Goal: Task Accomplishment & Management: Complete application form

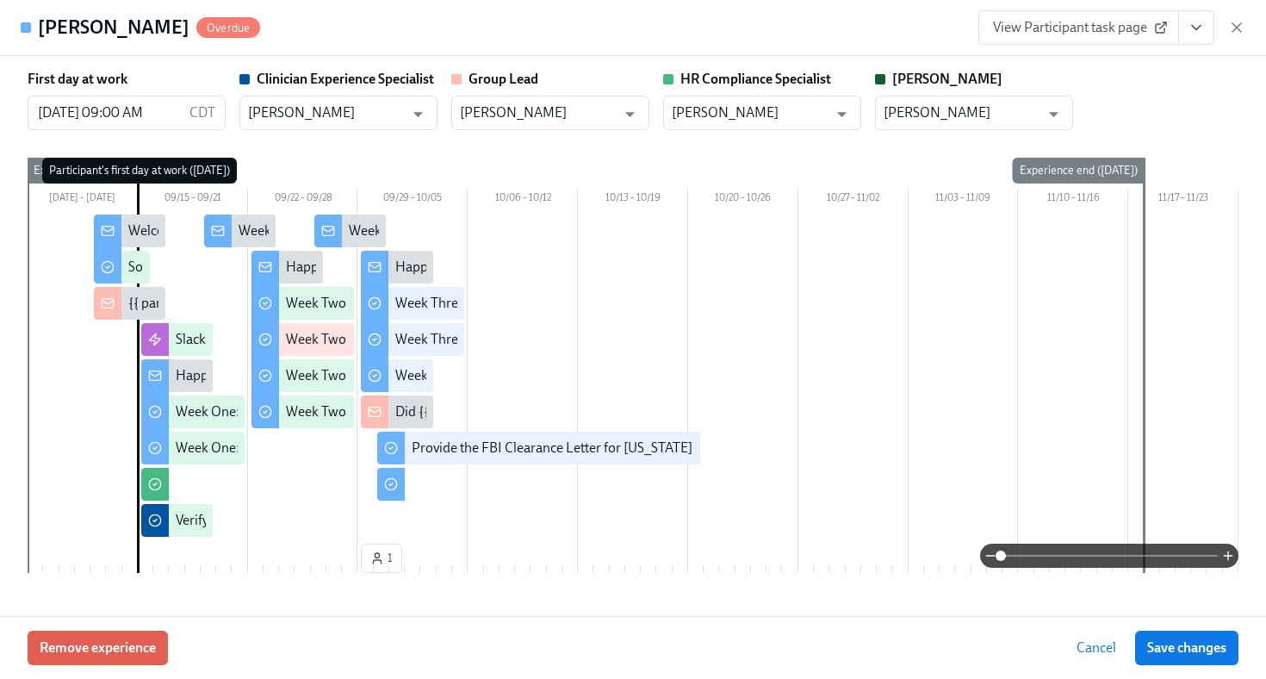
click at [1239, 32] on icon "button" at bounding box center [1237, 27] width 17 height 17
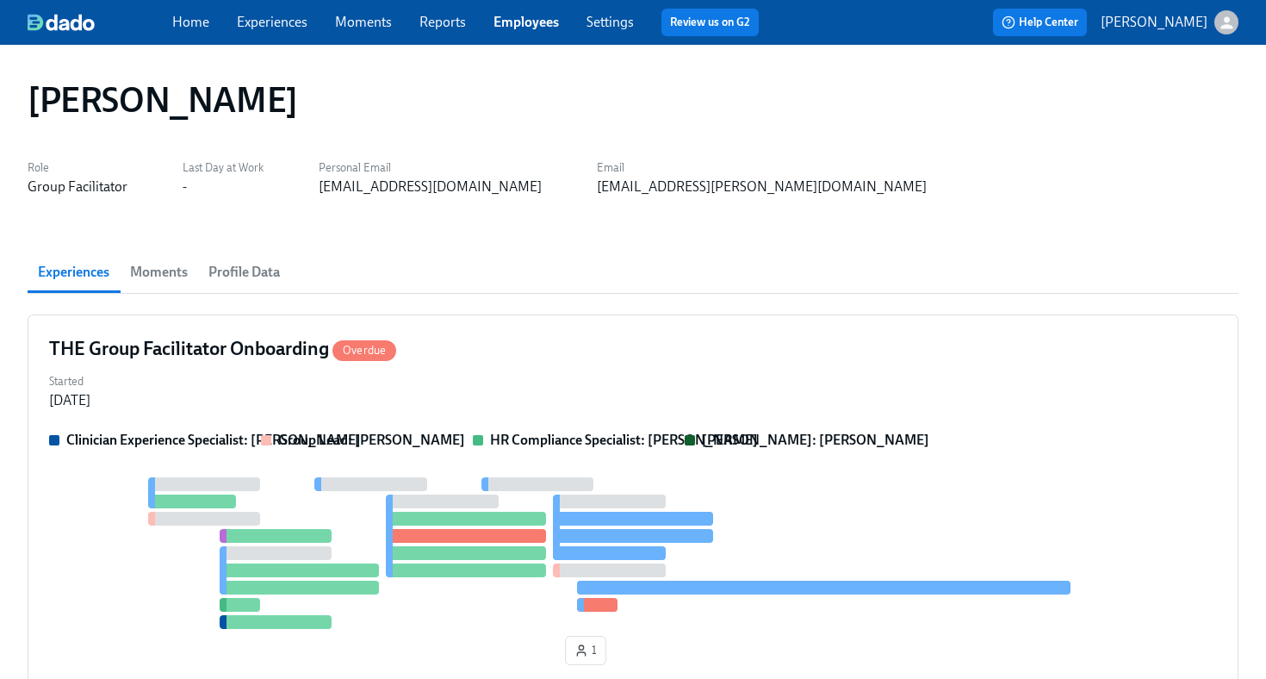
click at [536, 26] on link "Employees" at bounding box center [526, 22] width 65 height 16
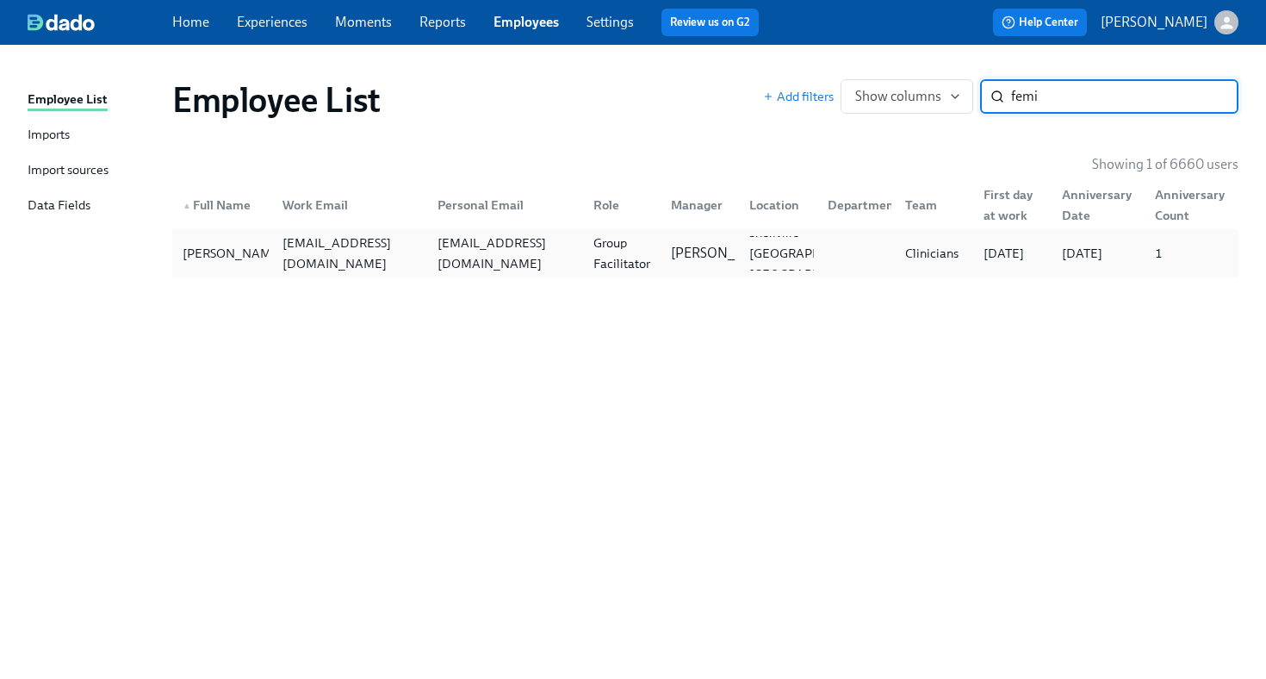
type input "femi"
click at [309, 237] on div "[EMAIL_ADDRESS][DOMAIN_NAME]" at bounding box center [347, 253] width 156 height 34
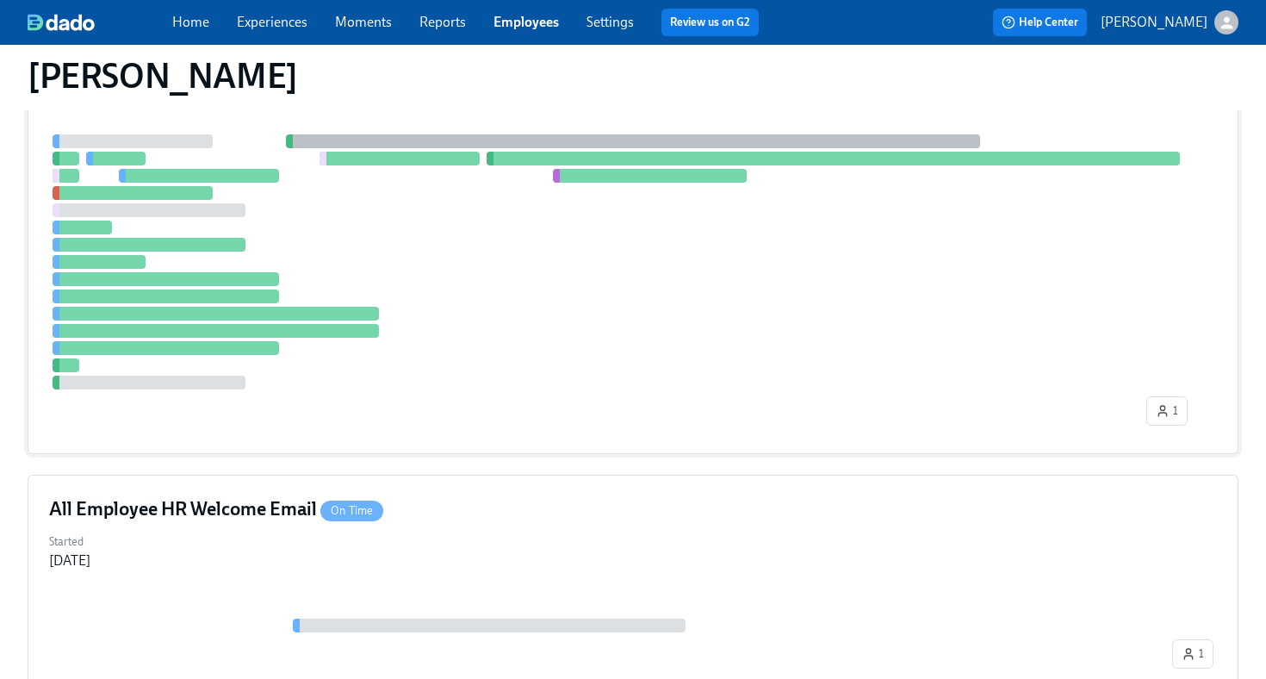
scroll to position [844, 0]
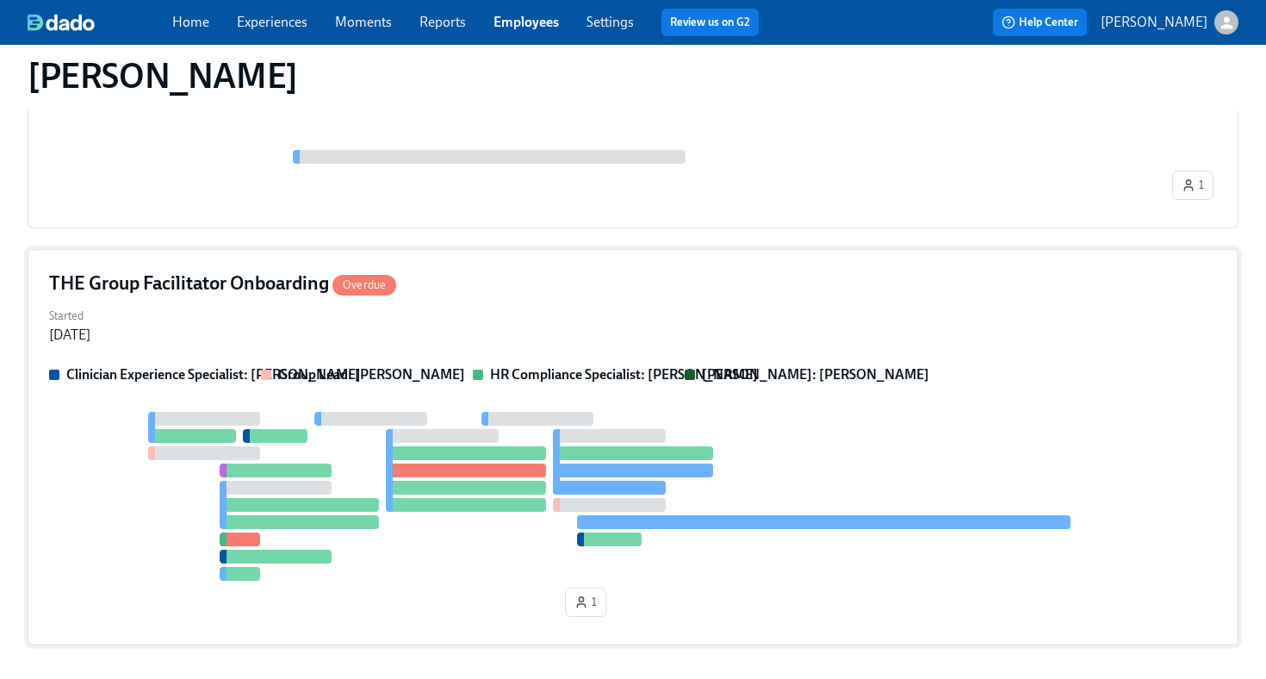
click at [777, 333] on div "Started [DATE]" at bounding box center [633, 323] width 1168 height 41
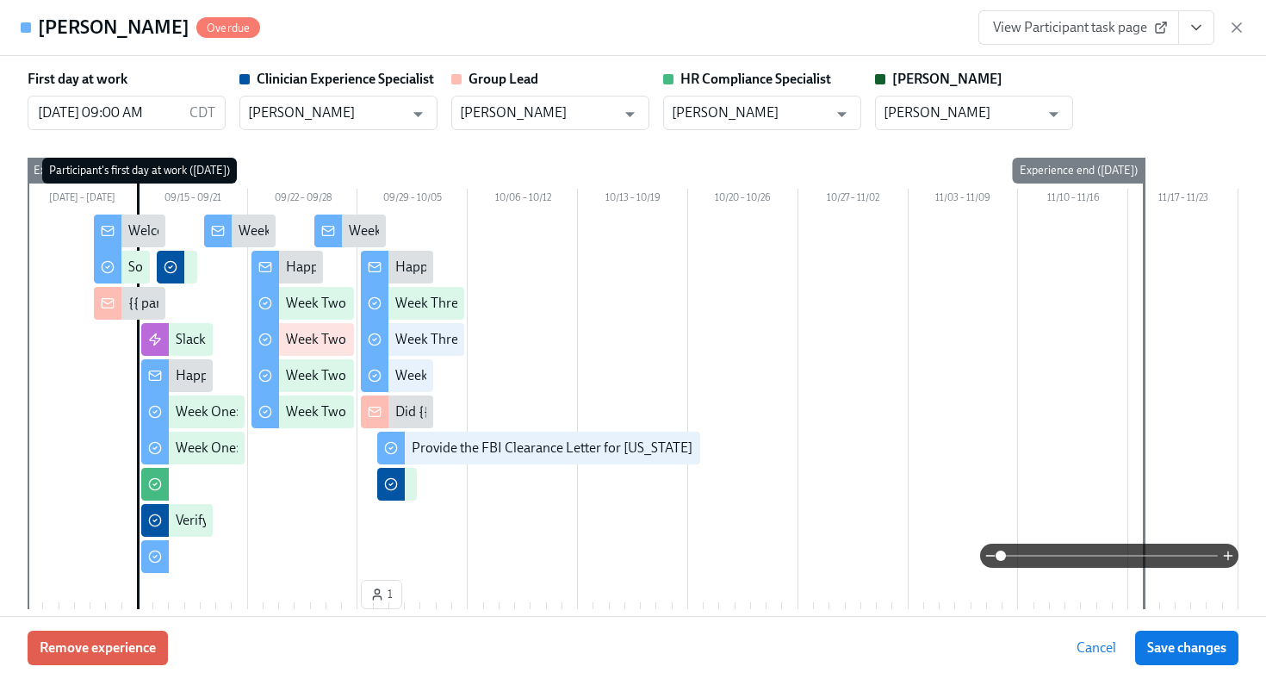
click at [1204, 39] on button "View task page" at bounding box center [1197, 27] width 36 height 34
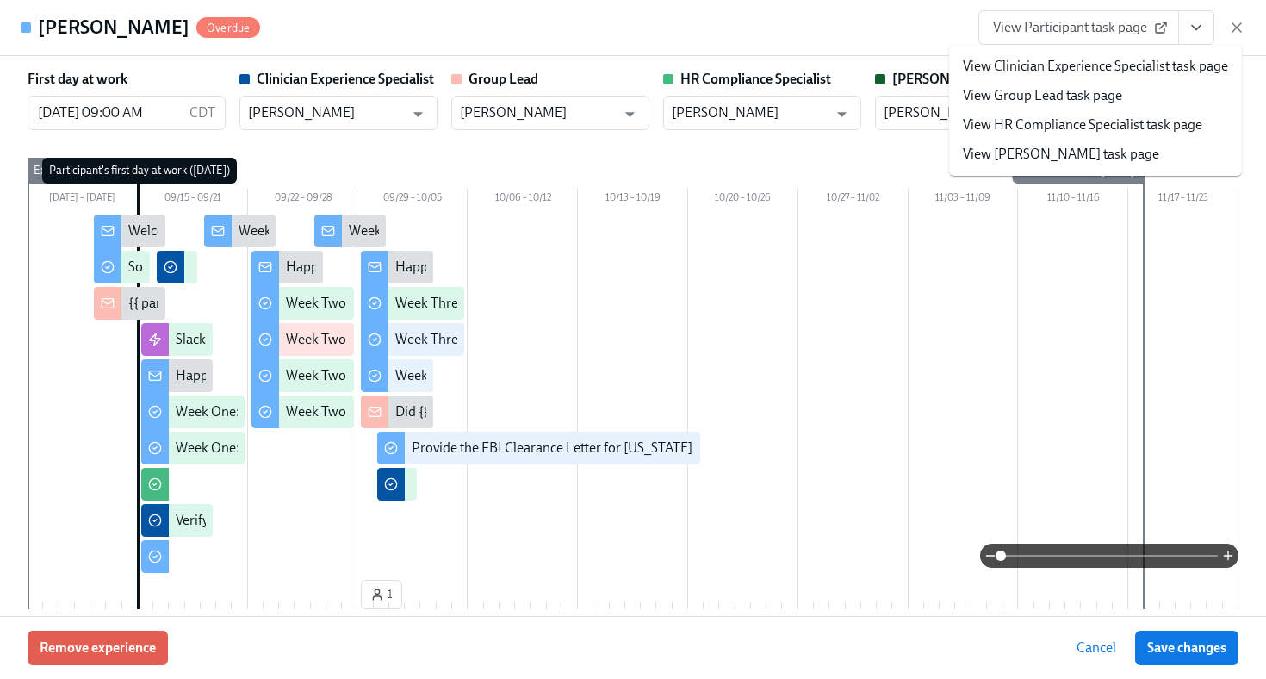
click at [1124, 122] on link "View HR Compliance Specialist task page" at bounding box center [1082, 124] width 239 height 19
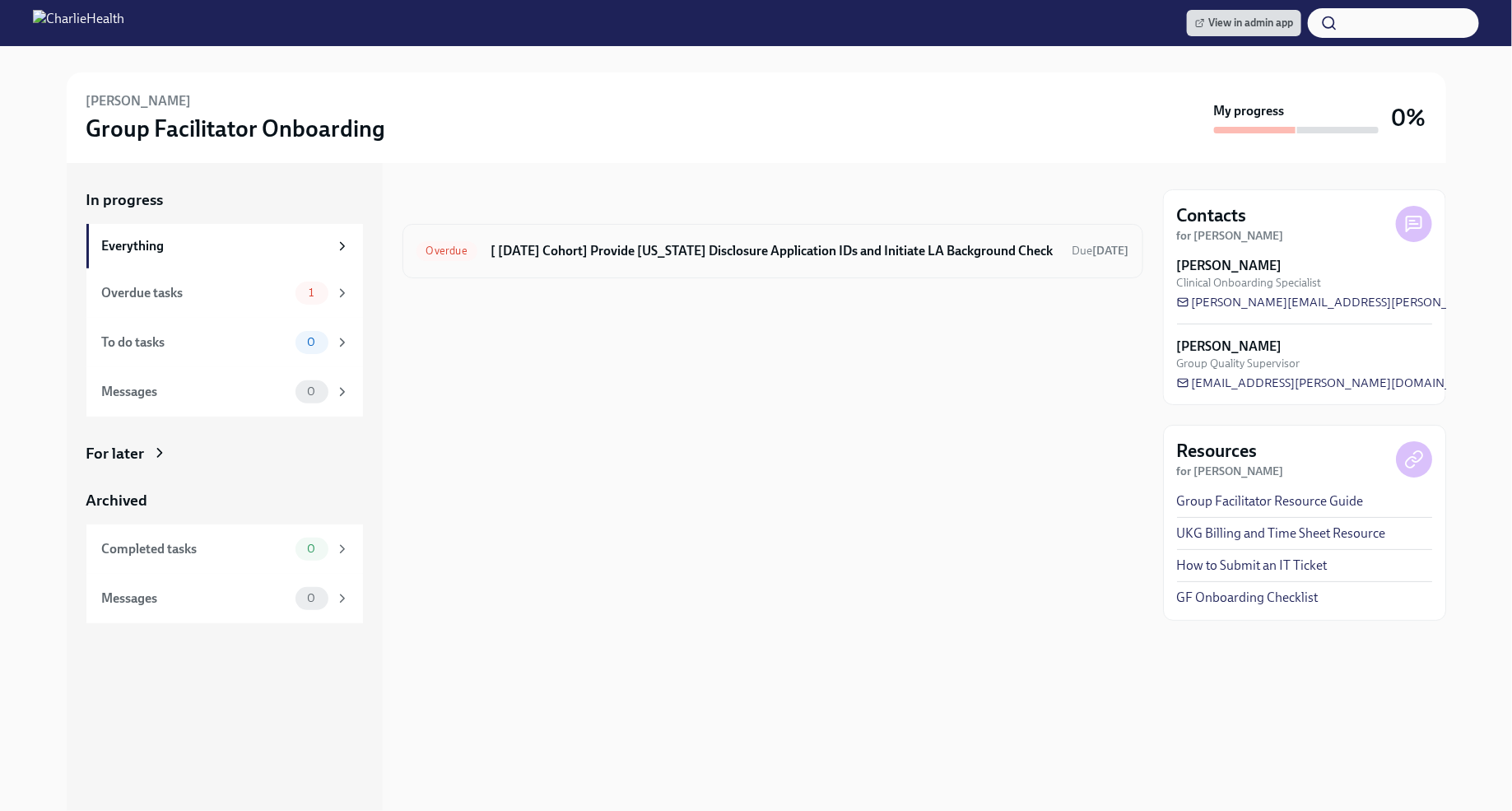
click at [594, 259] on h6 "[ [DATE] Cohort] Provide [US_STATE] Disclosure Application IDs and Initiate LA …" at bounding box center [774, 250] width 568 height 18
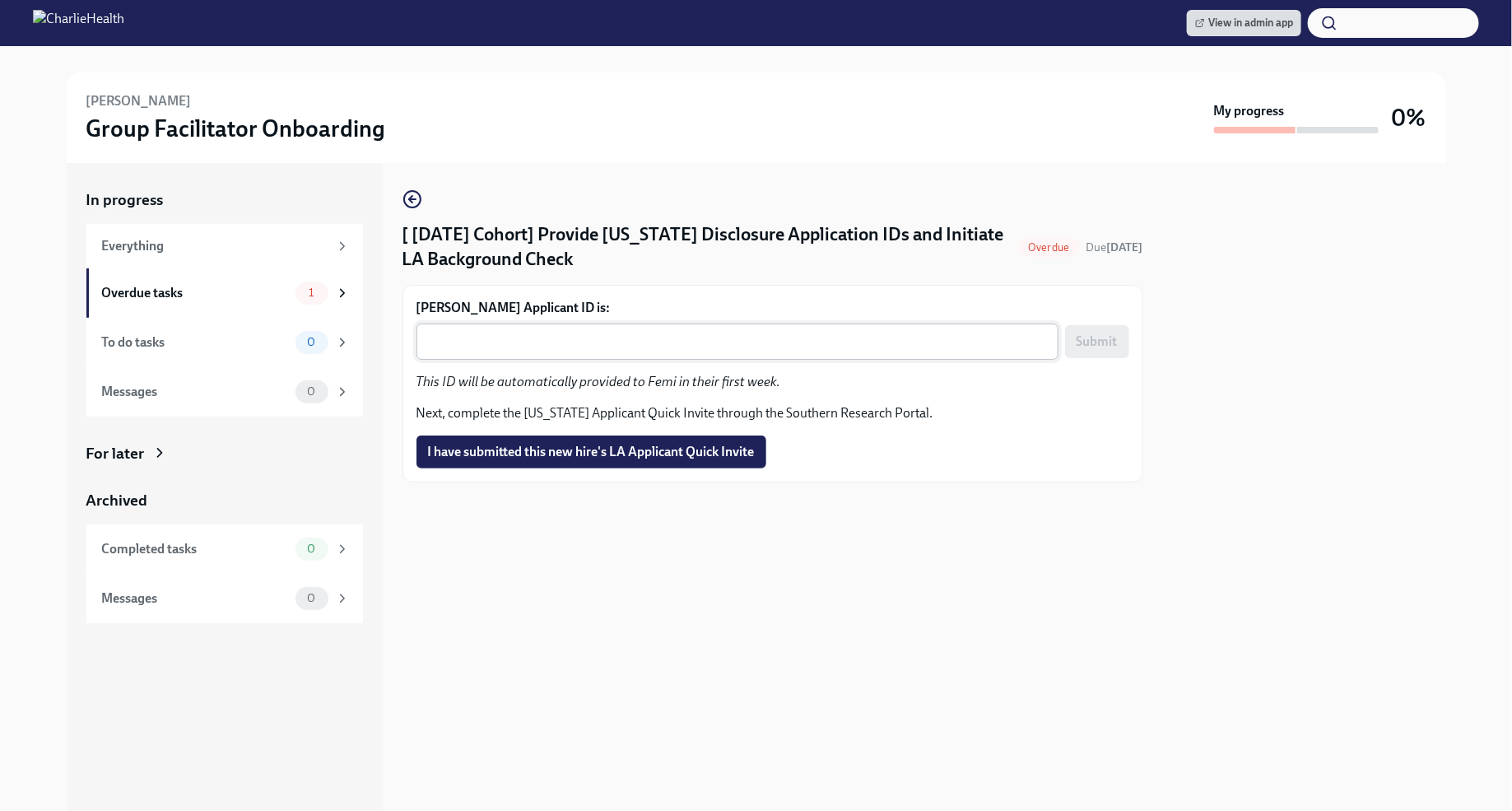
click at [520, 342] on textarea "Femi Adeyanju's Applicant ID is:" at bounding box center [736, 341] width 622 height 20
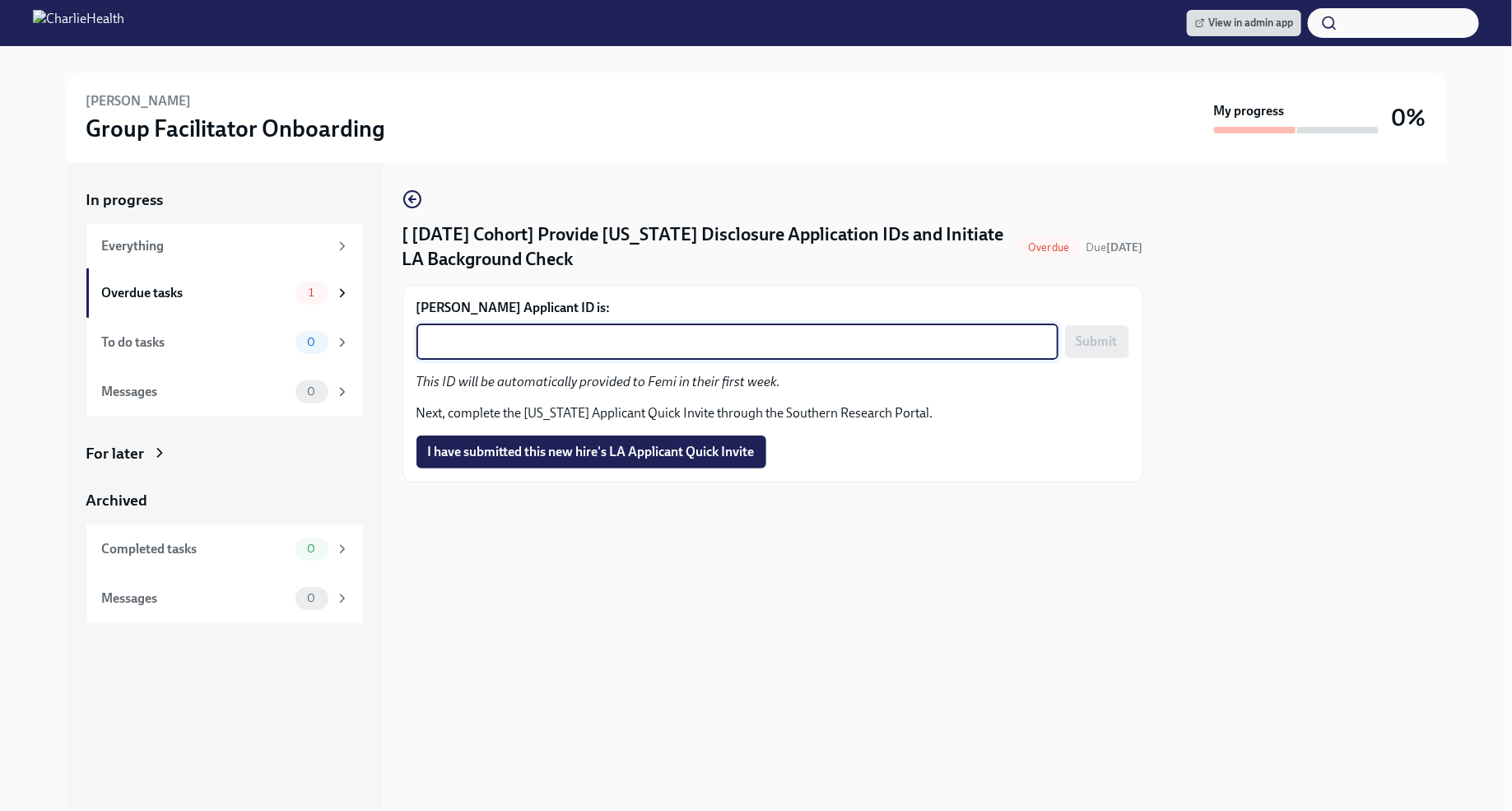
paste textarea "1254466"
type textarea "1254466"
click at [1111, 339] on span "Submit" at bounding box center [1097, 341] width 41 height 16
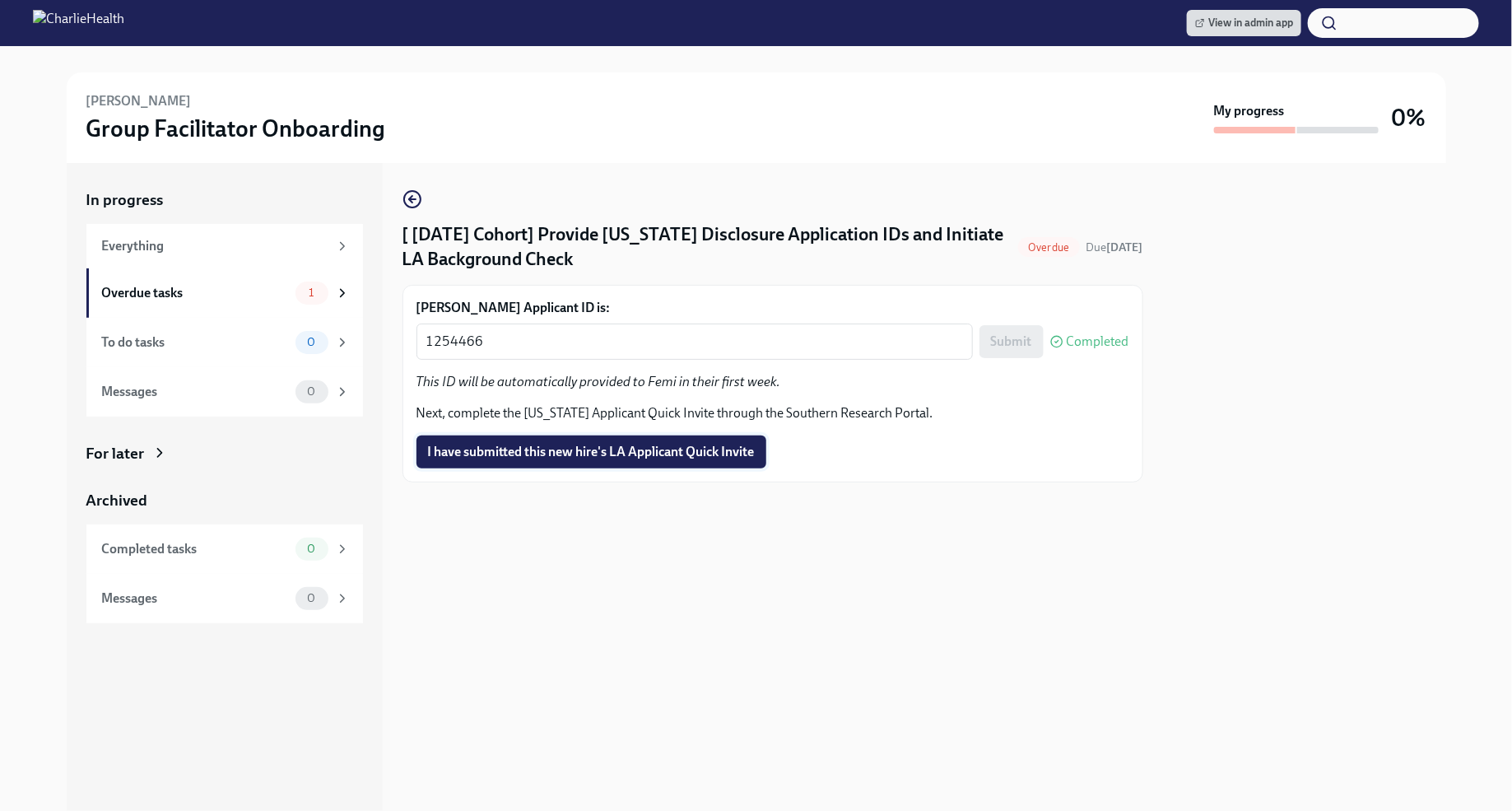
click at [681, 463] on button "I have submitted this new hire's LA Applicant Quick Invite" at bounding box center [591, 452] width 350 height 32
